Goal: Contribute content

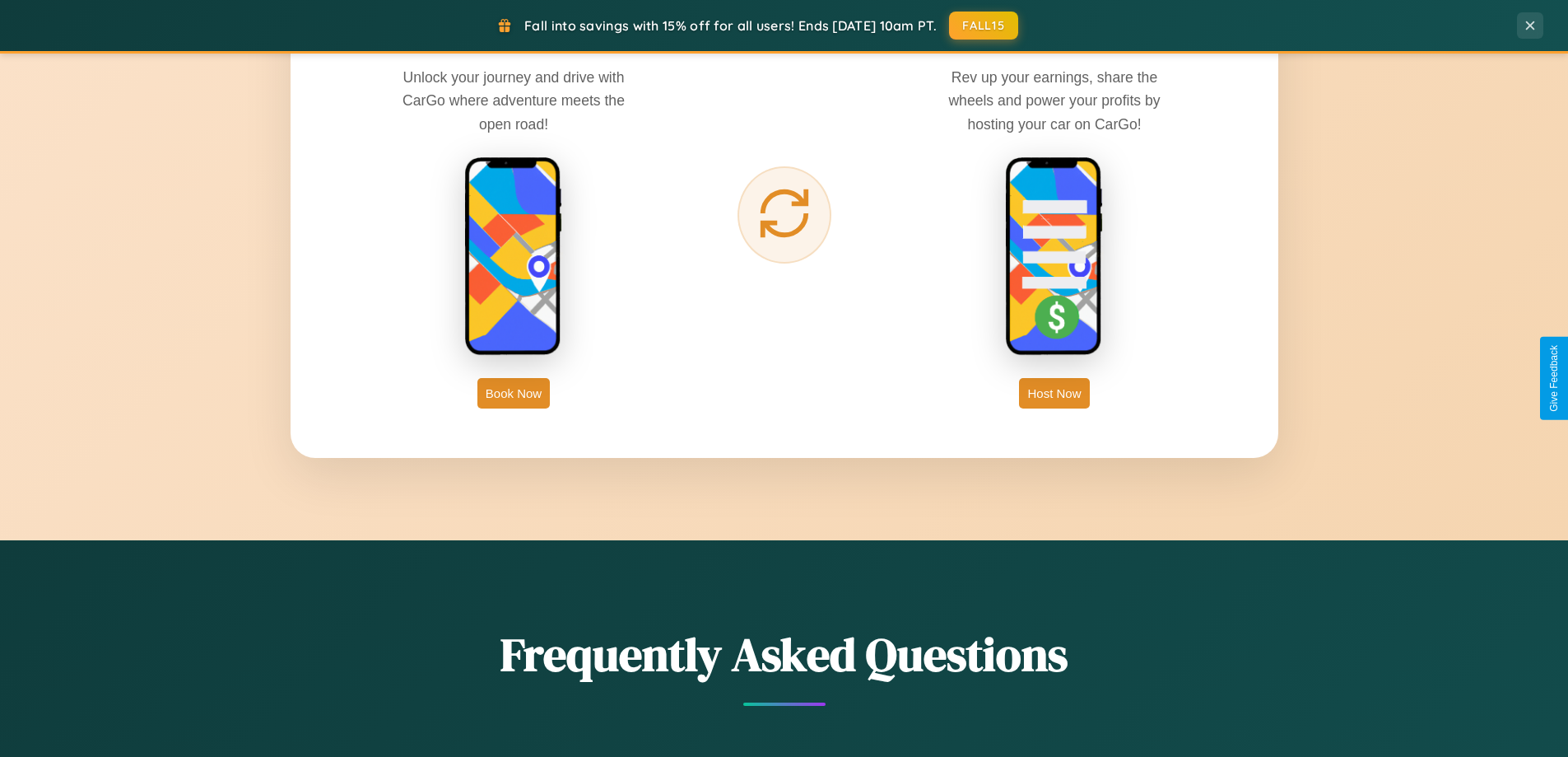
scroll to position [3169, 0]
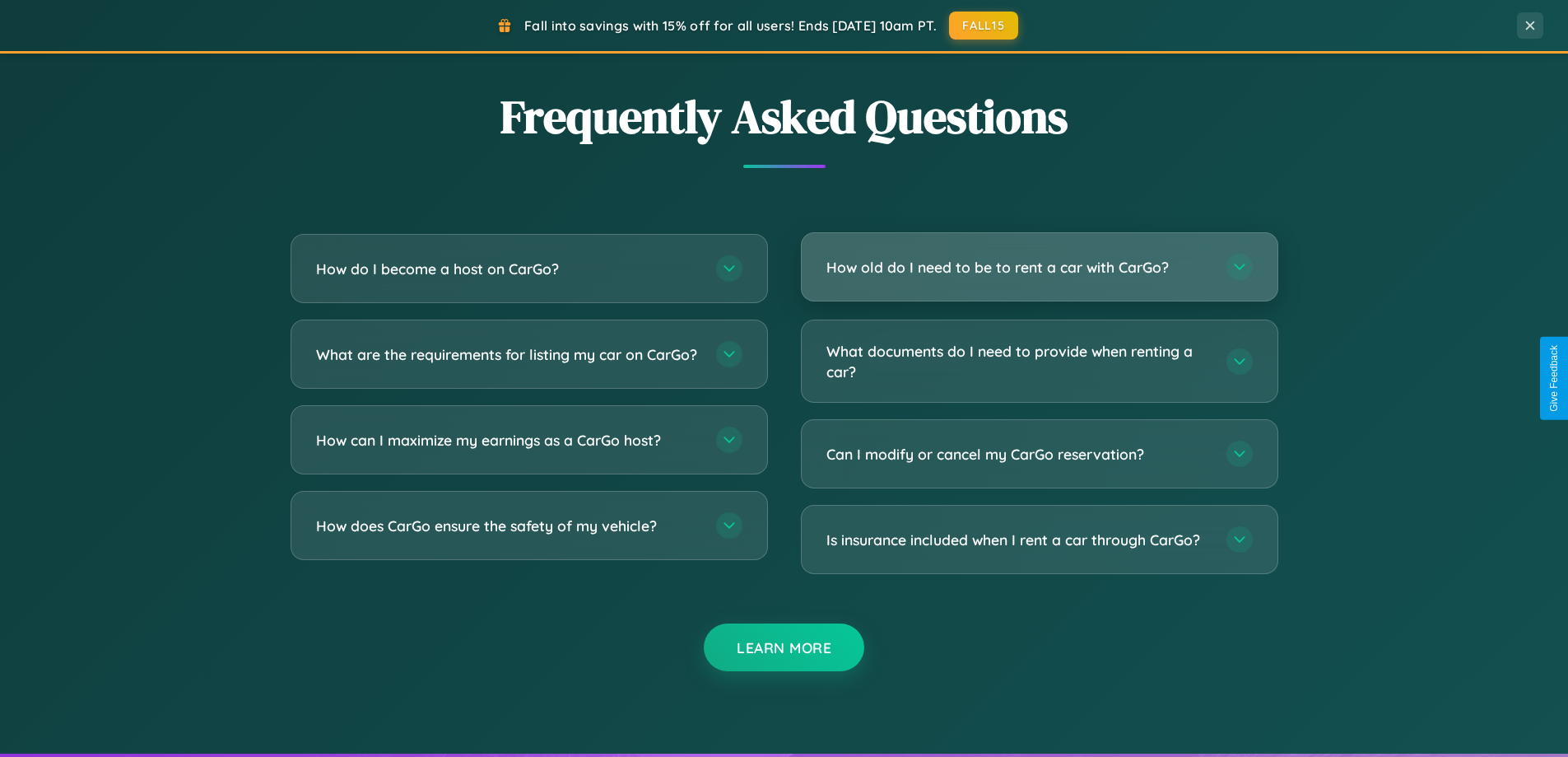
click at [1039, 266] on h3 "How old do I need to be to rent a car with CarGo?" at bounding box center [1018, 266] width 384 height 21
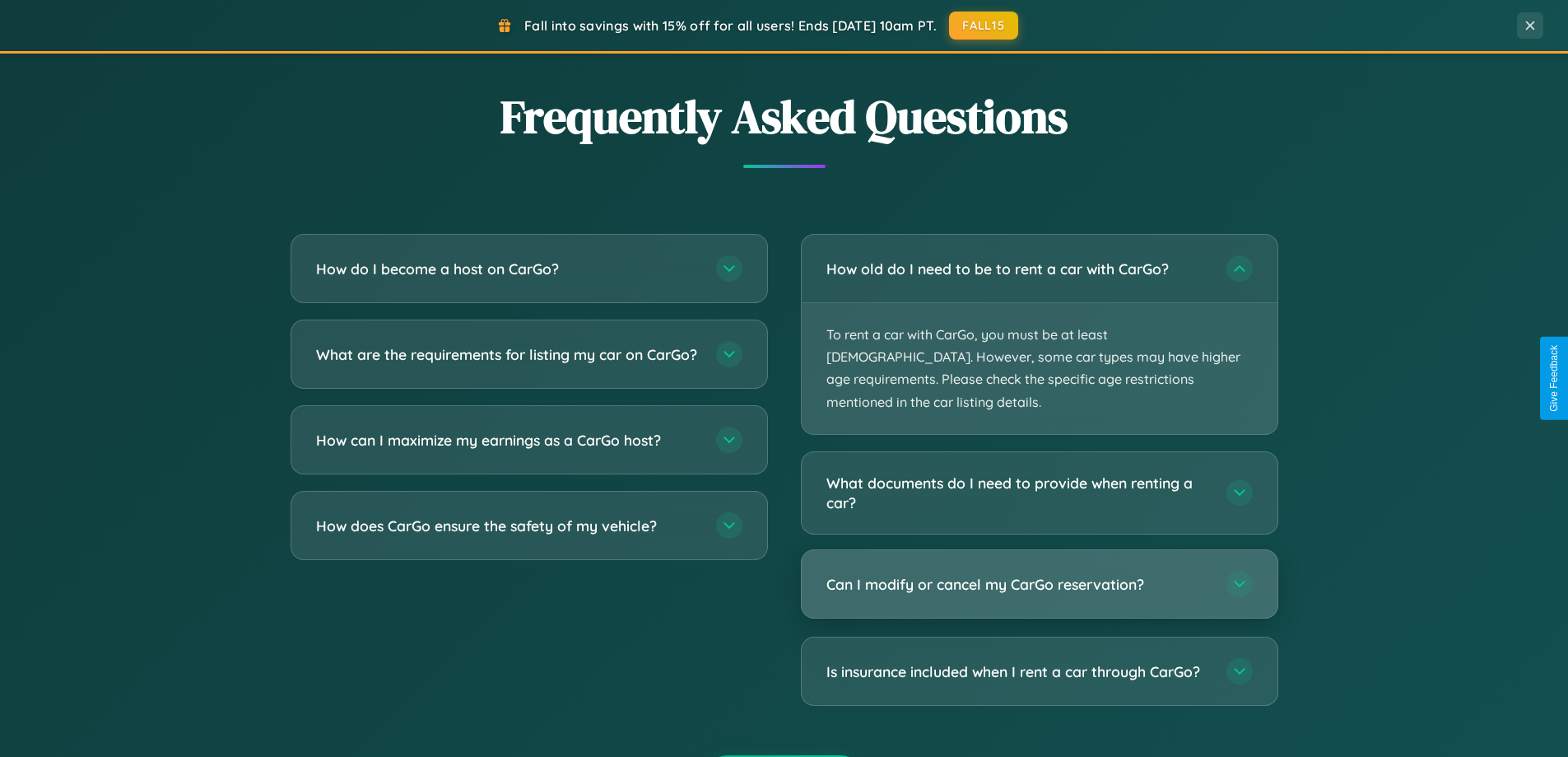
click at [1039, 574] on h3 "Can I modify or cancel my CarGo reservation?" at bounding box center [1018, 584] width 384 height 21
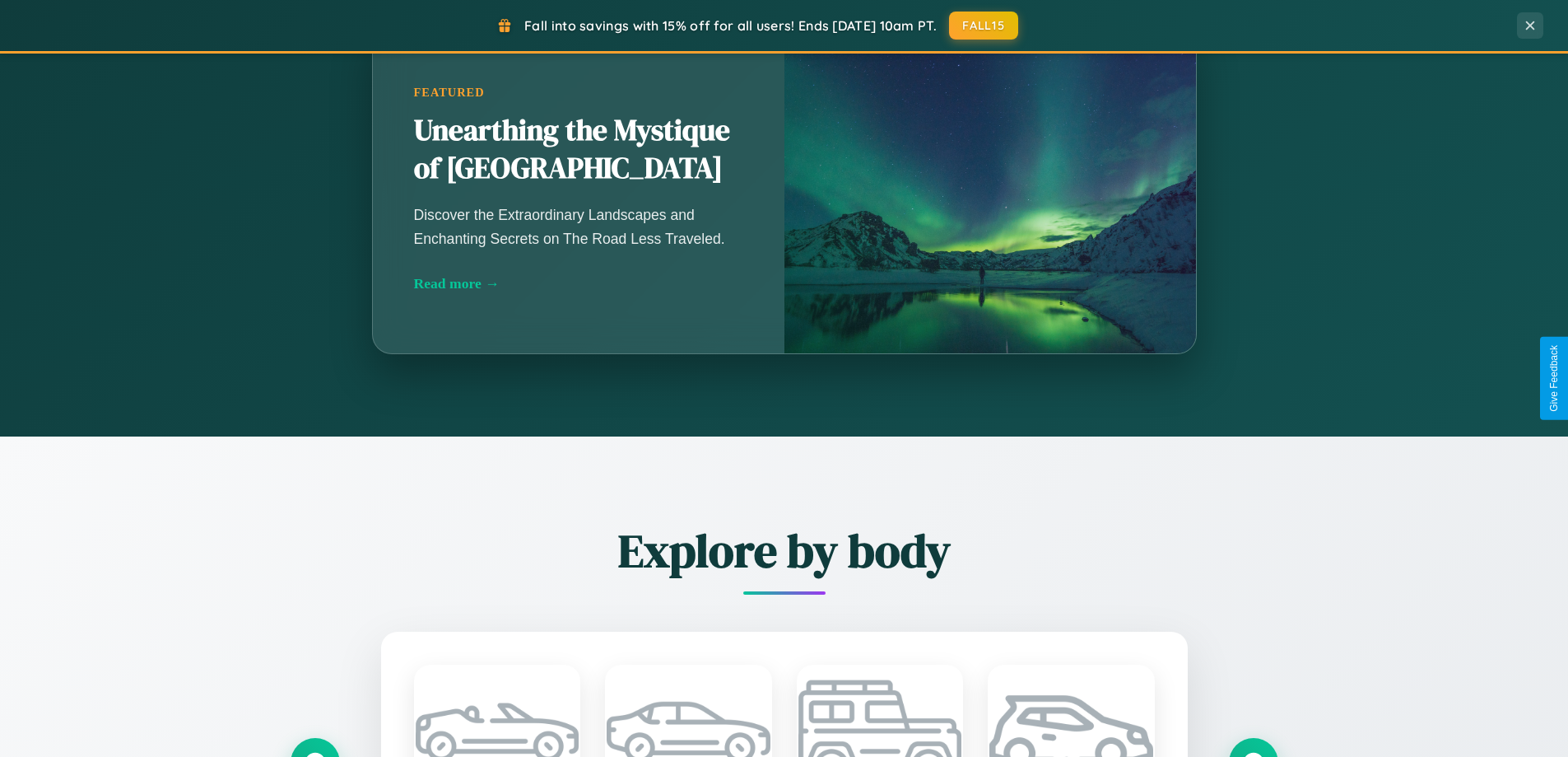
scroll to position [710, 0]
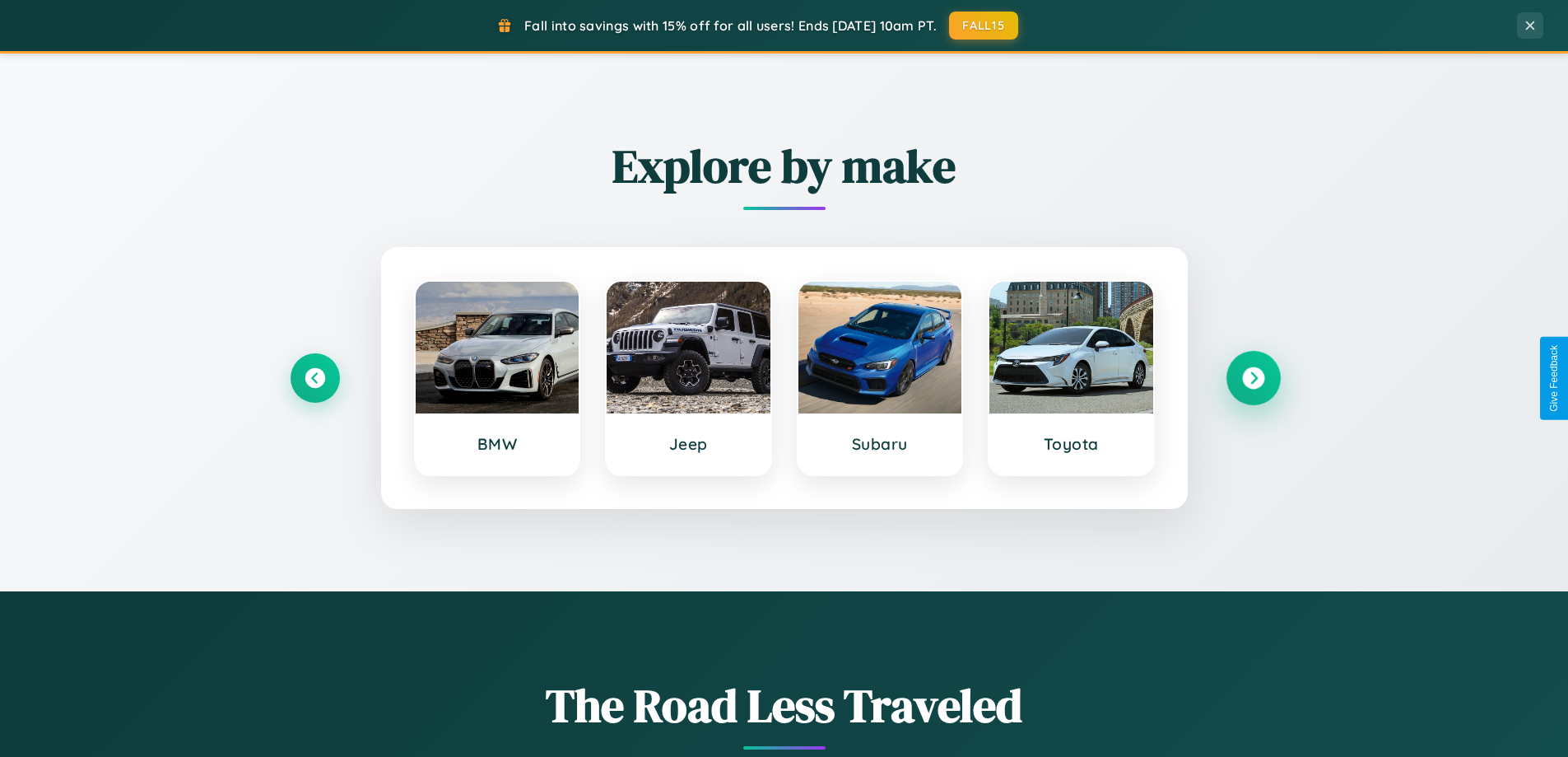
click at [1253, 378] on icon at bounding box center [1253, 378] width 23 height 23
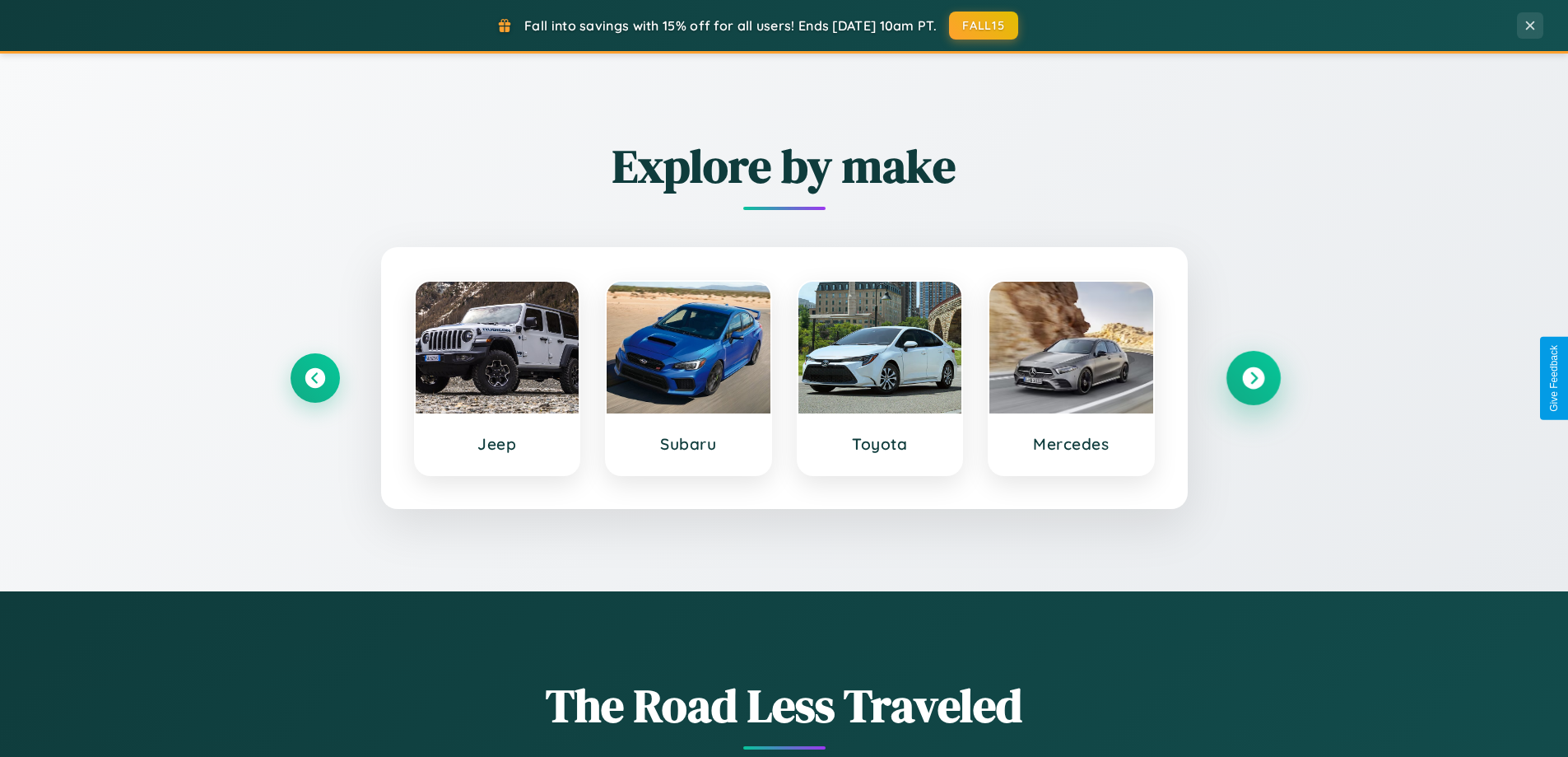
click at [1253, 378] on icon at bounding box center [1253, 378] width 23 height 23
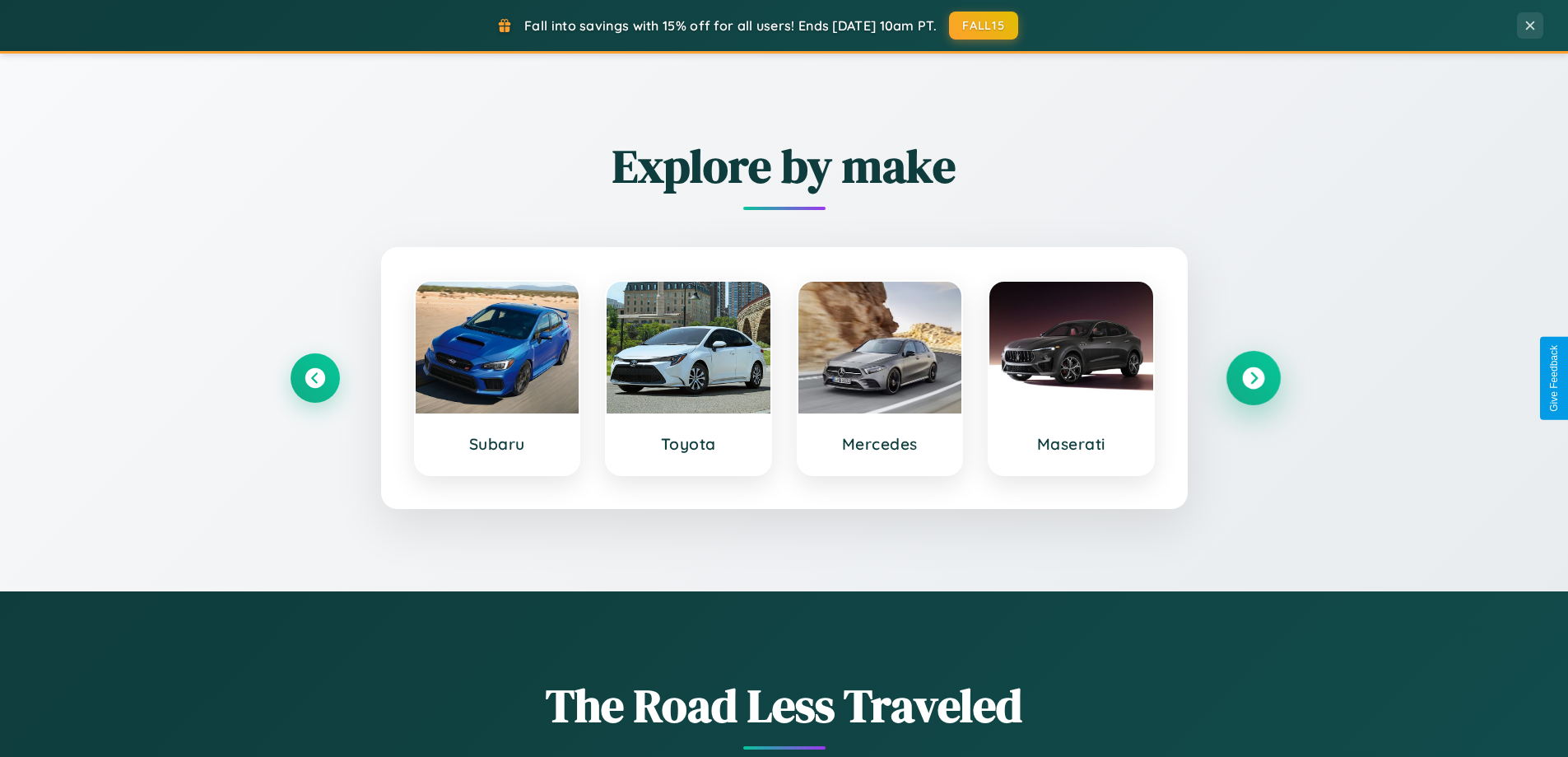
click at [1253, 378] on icon at bounding box center [1253, 378] width 23 height 23
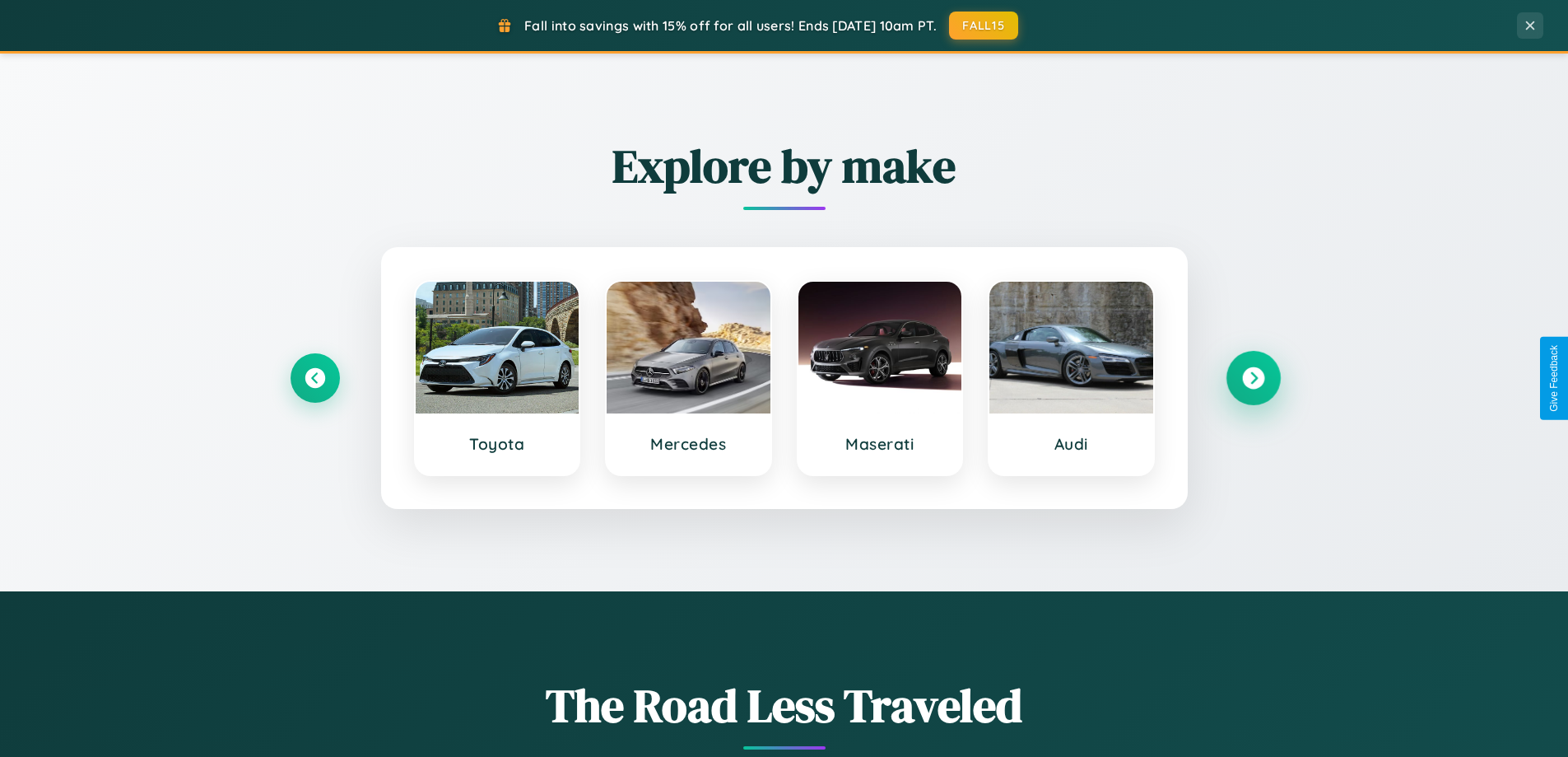
click at [1253, 378] on icon at bounding box center [1253, 378] width 23 height 23
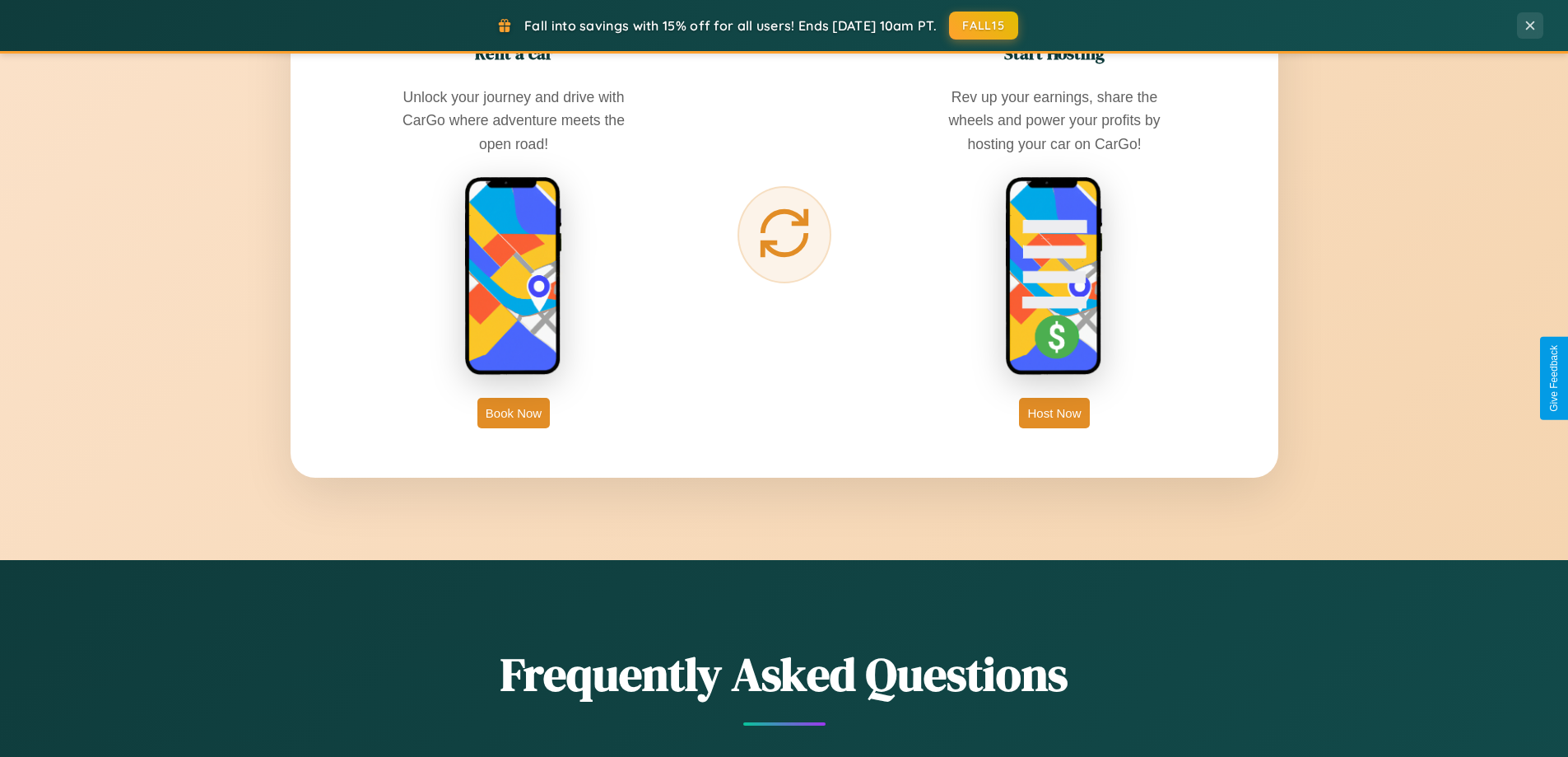
scroll to position [2646, 0]
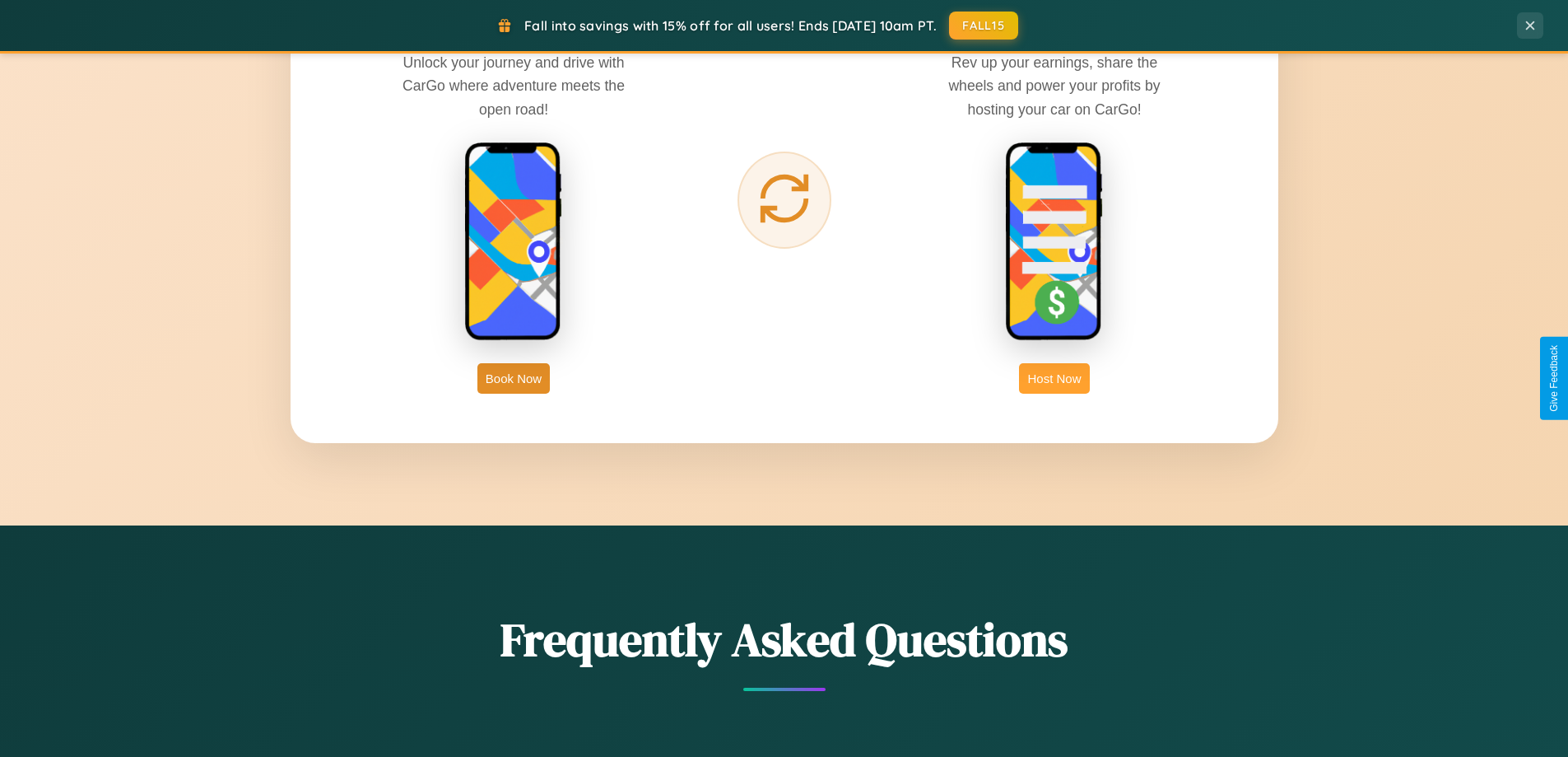
click at [1055, 378] on button "Host Now" at bounding box center [1054, 378] width 70 height 31
